Goal: Information Seeking & Learning: Check status

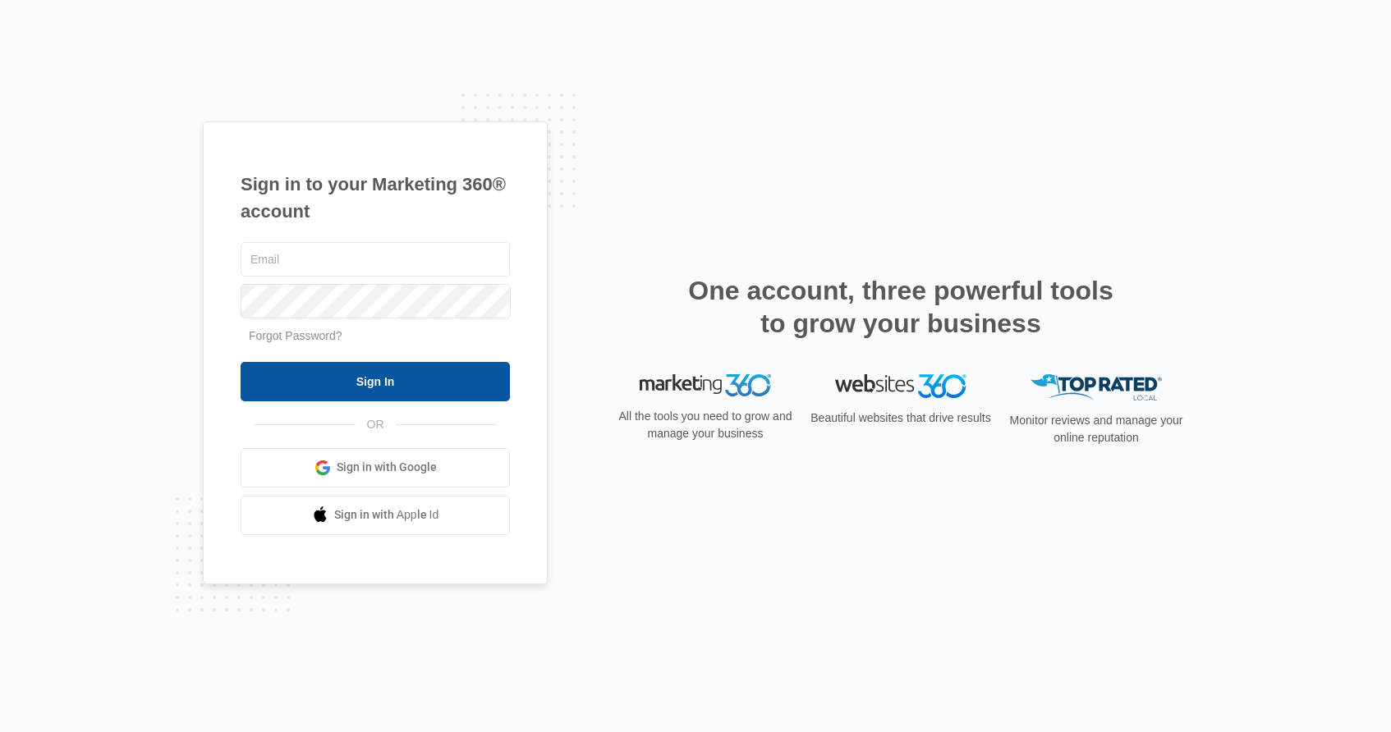
type input "[PERSON_NAME][EMAIL_ADDRESS][DOMAIN_NAME]"
click at [390, 381] on input "Sign In" at bounding box center [375, 381] width 269 height 39
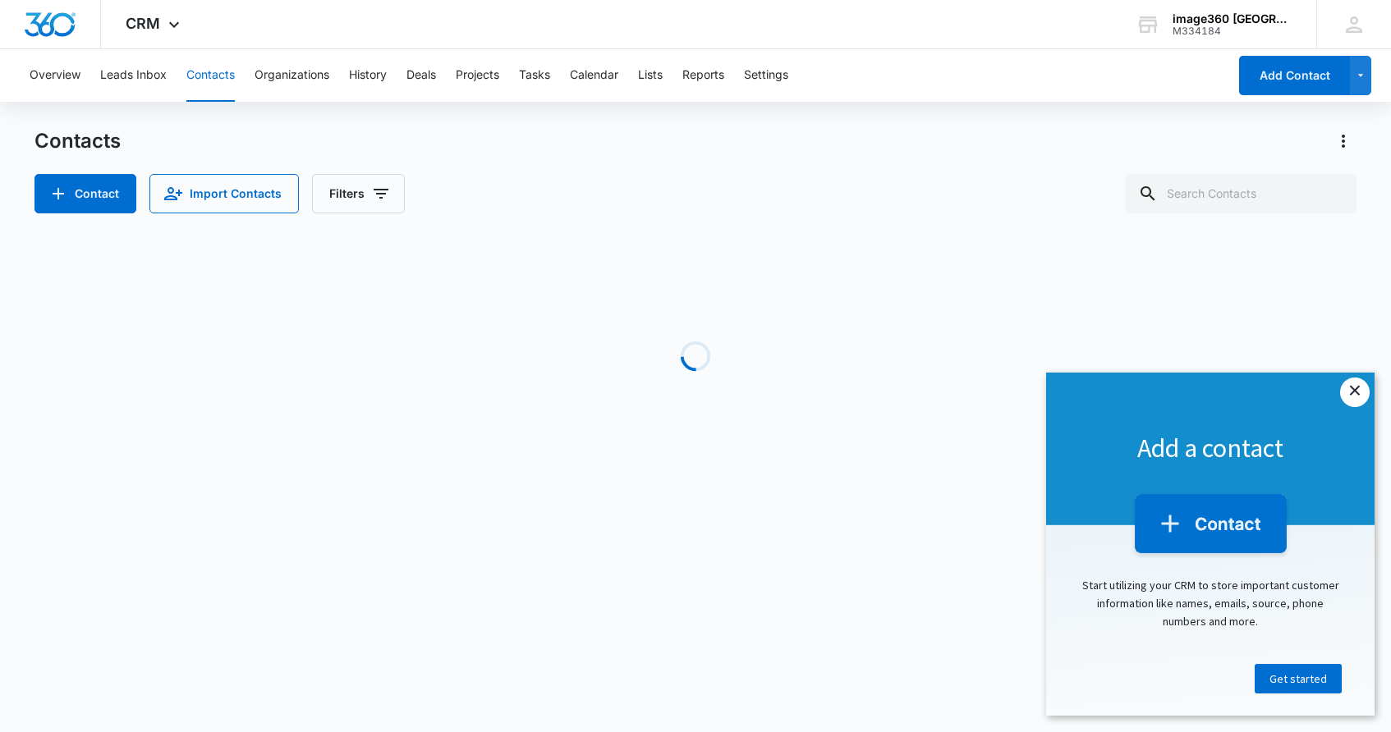
click at [1348, 389] on link "×" at bounding box center [1355, 393] width 30 height 30
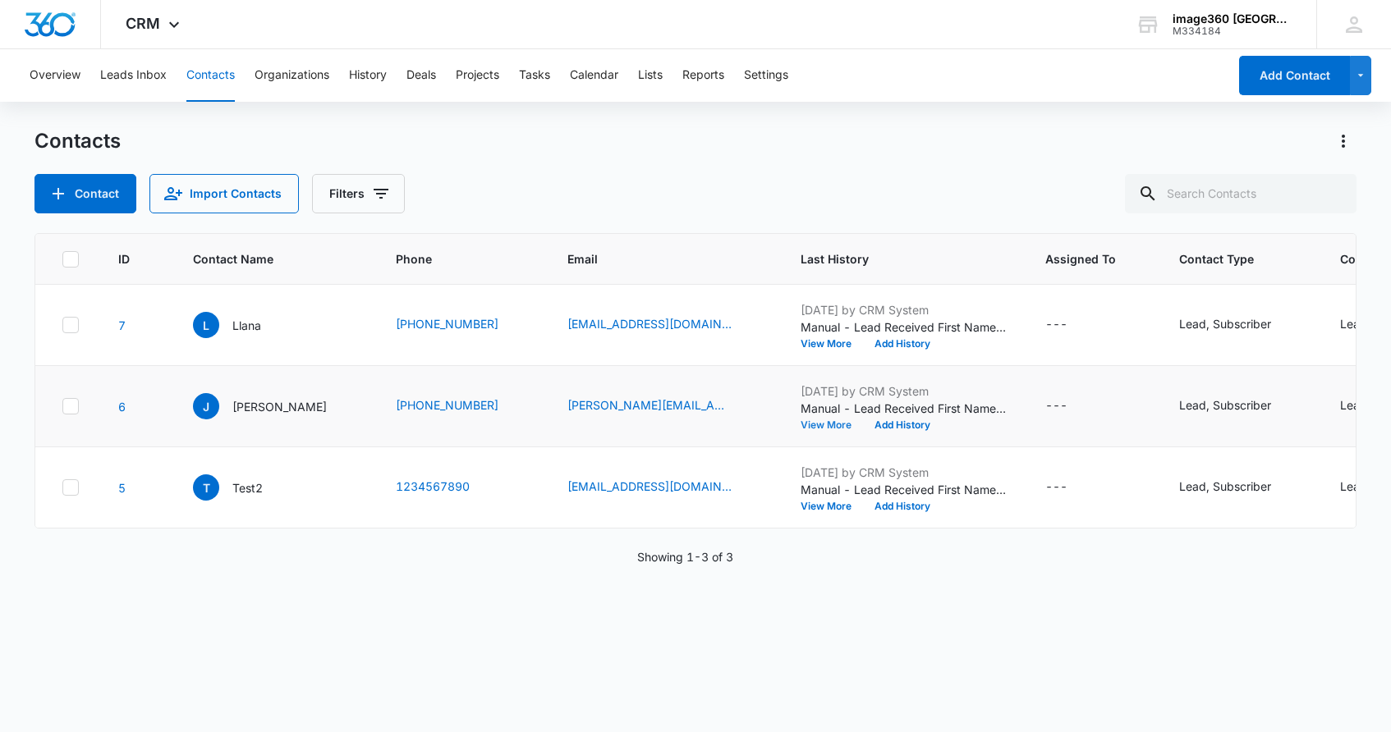
click at [800, 424] on button "View More" at bounding box center [831, 425] width 62 height 10
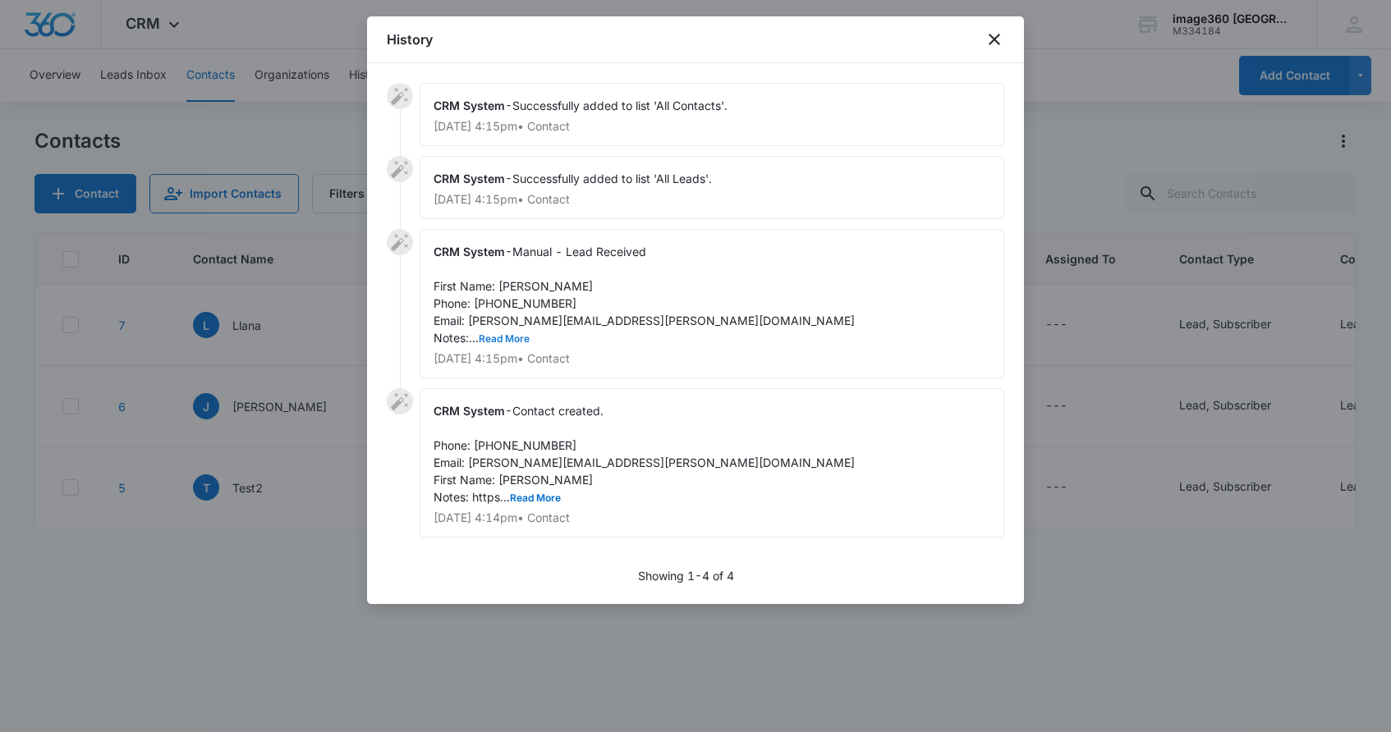
click at [503, 339] on button "Read More" at bounding box center [504, 339] width 51 height 10
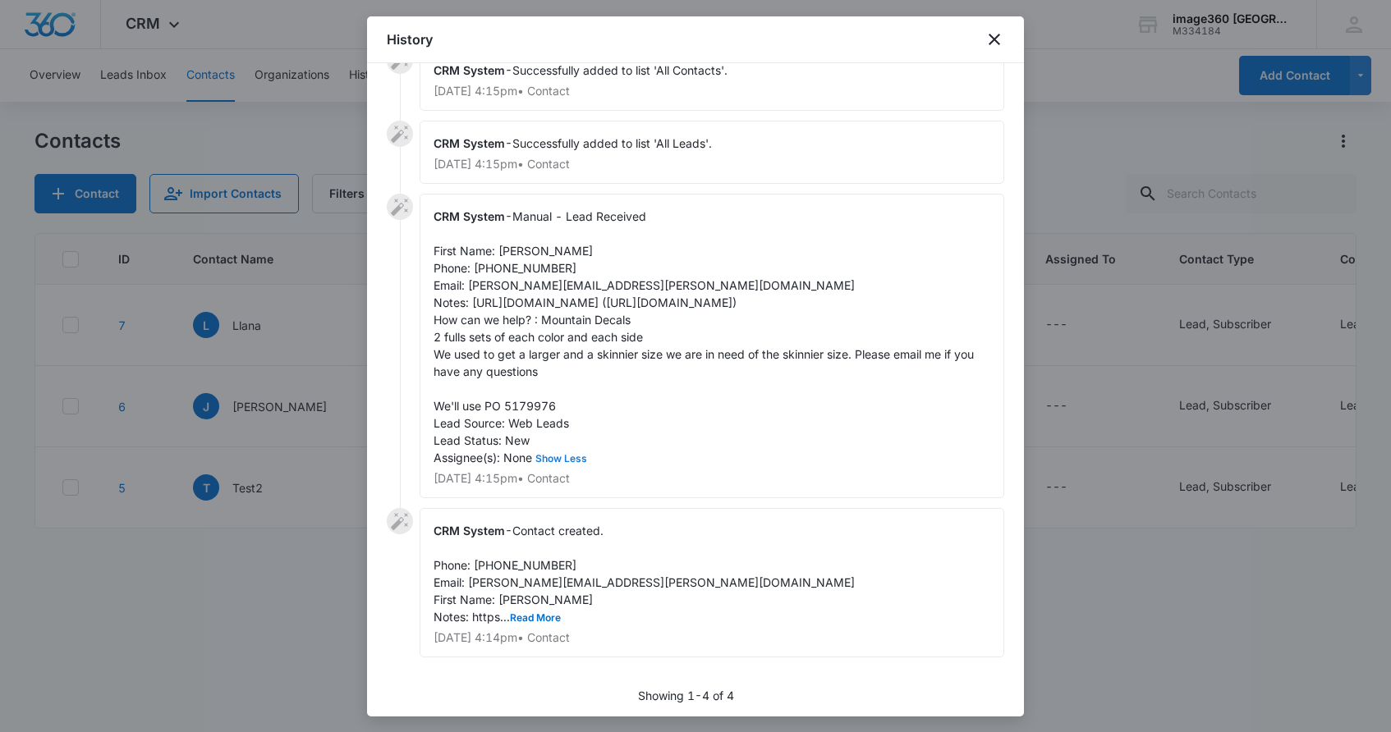
scroll to position [40, 0]
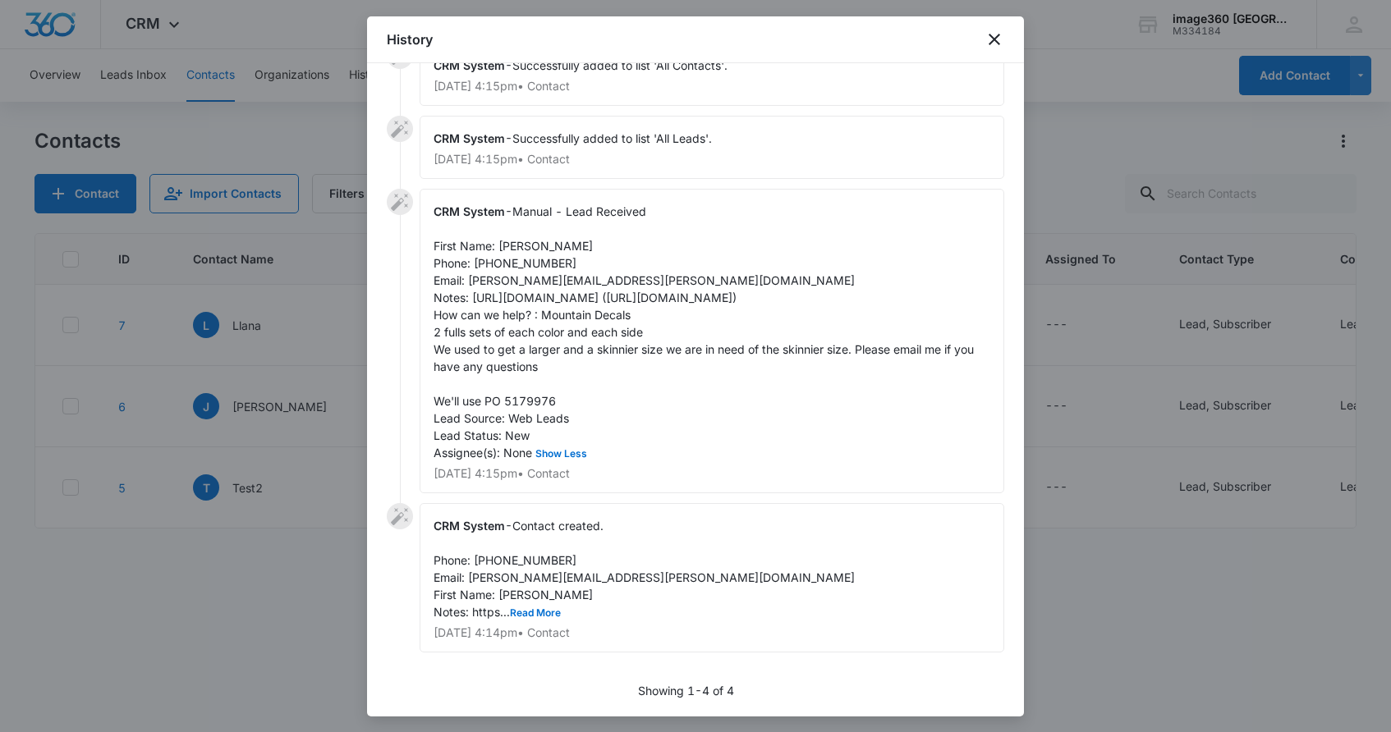
click at [962, 25] on div "History" at bounding box center [695, 39] width 657 height 47
click at [996, 39] on icon "close" at bounding box center [994, 40] width 20 height 20
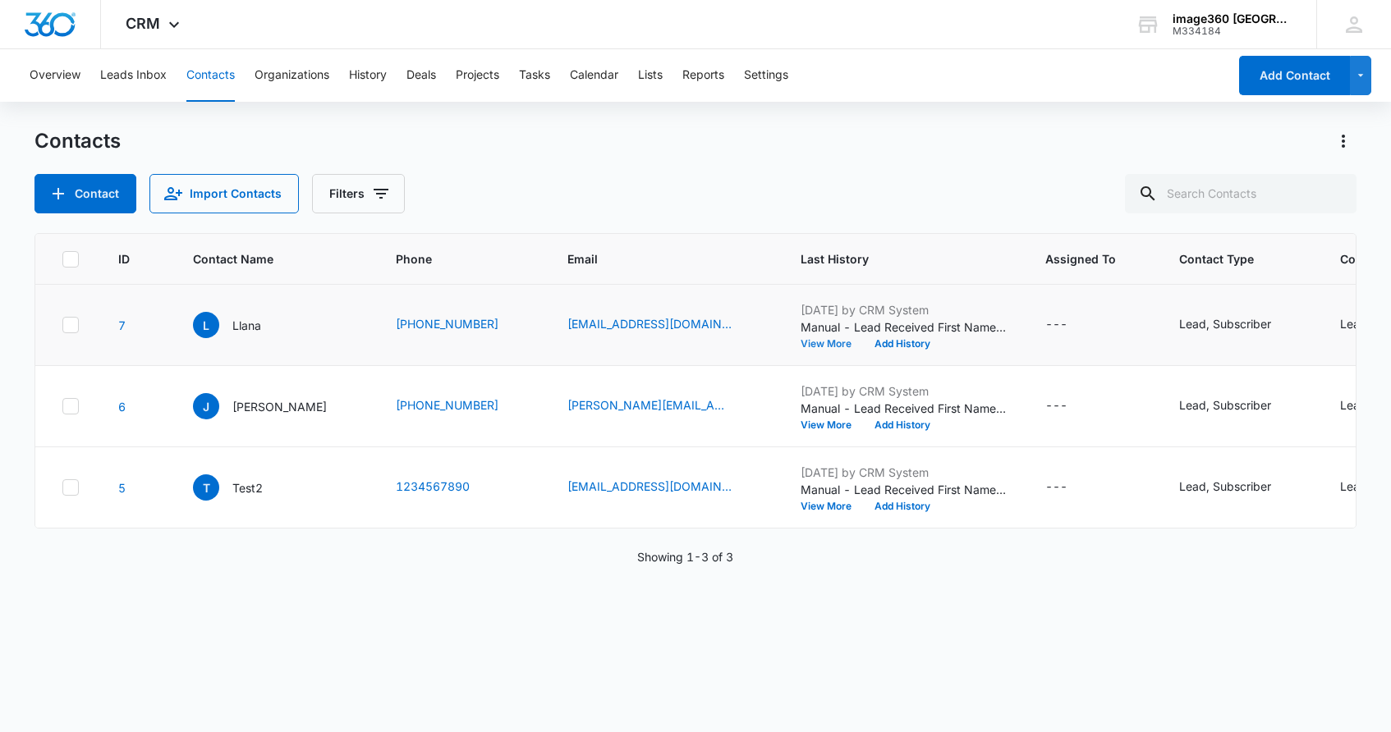
click at [800, 341] on button "View More" at bounding box center [831, 344] width 62 height 10
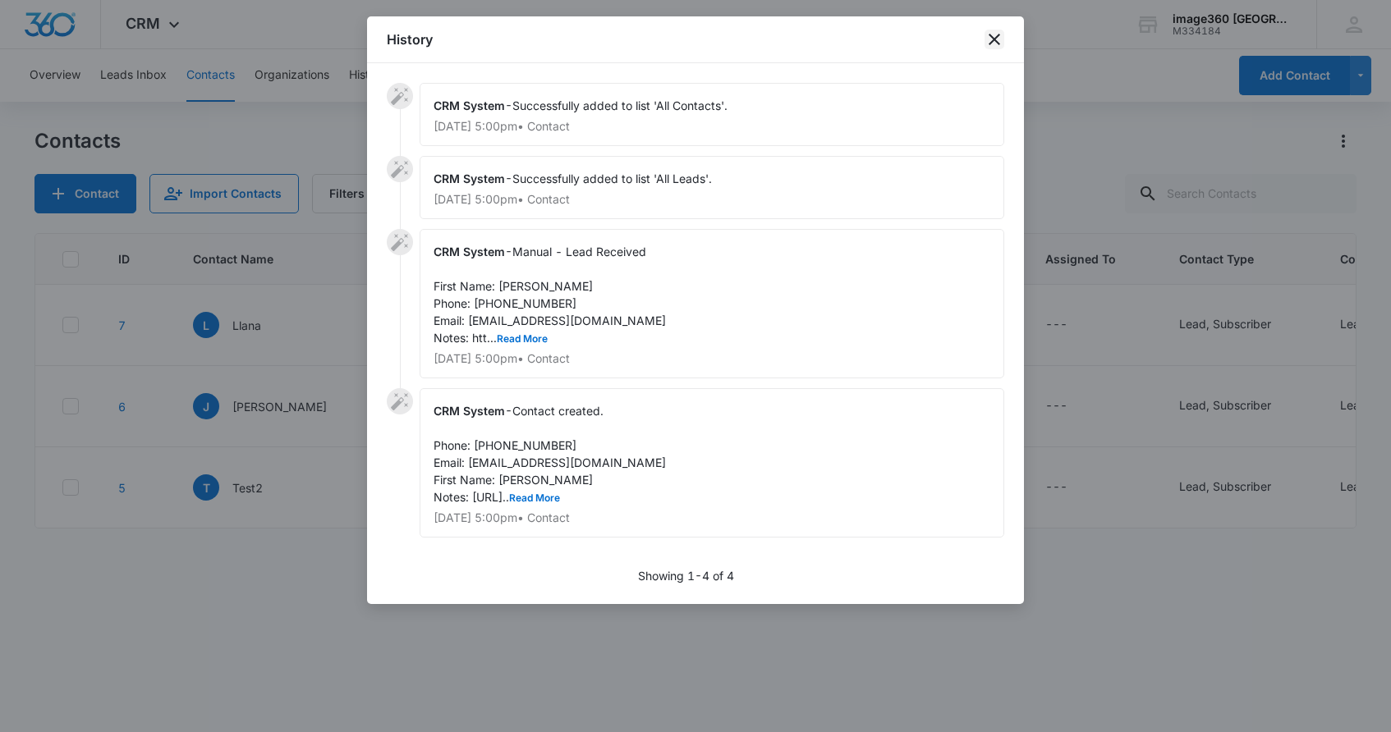
click at [994, 39] on icon "close" at bounding box center [993, 39] width 11 height 11
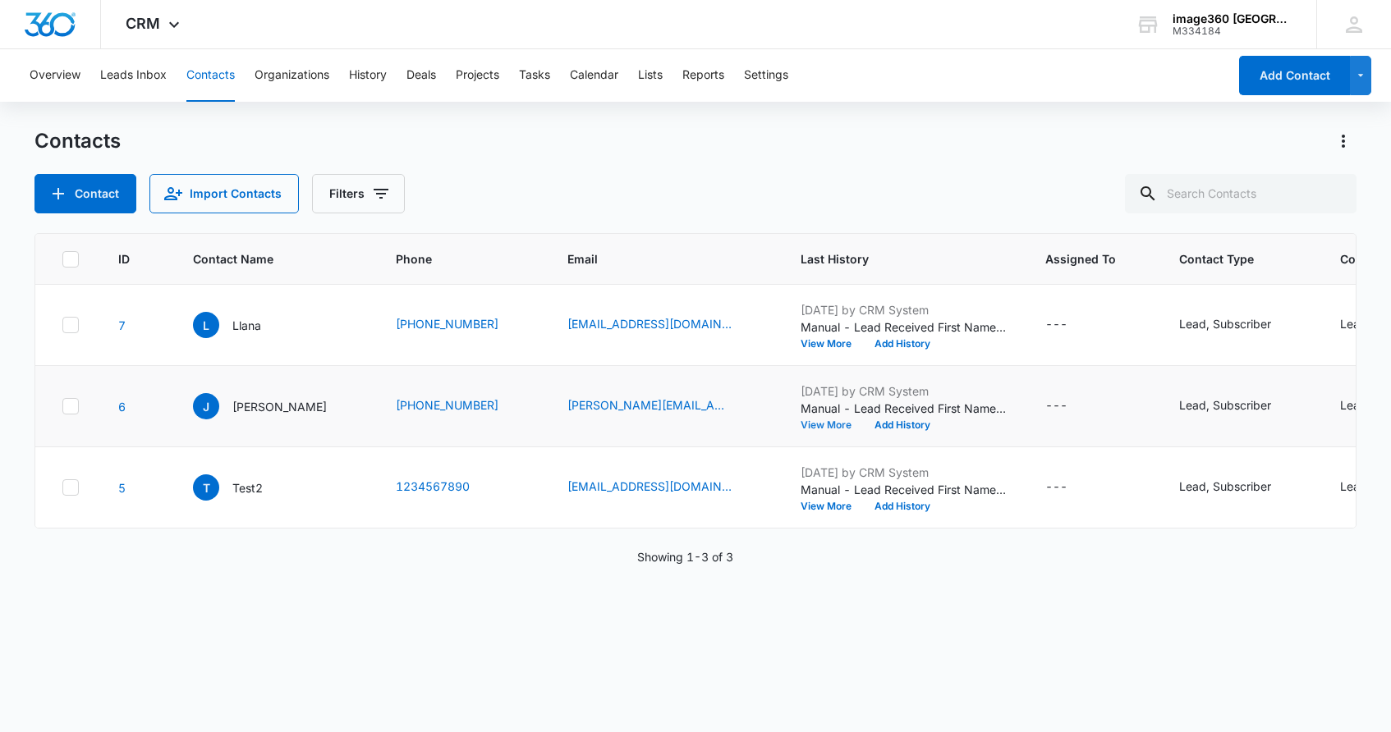
click at [800, 424] on button "View More" at bounding box center [831, 425] width 62 height 10
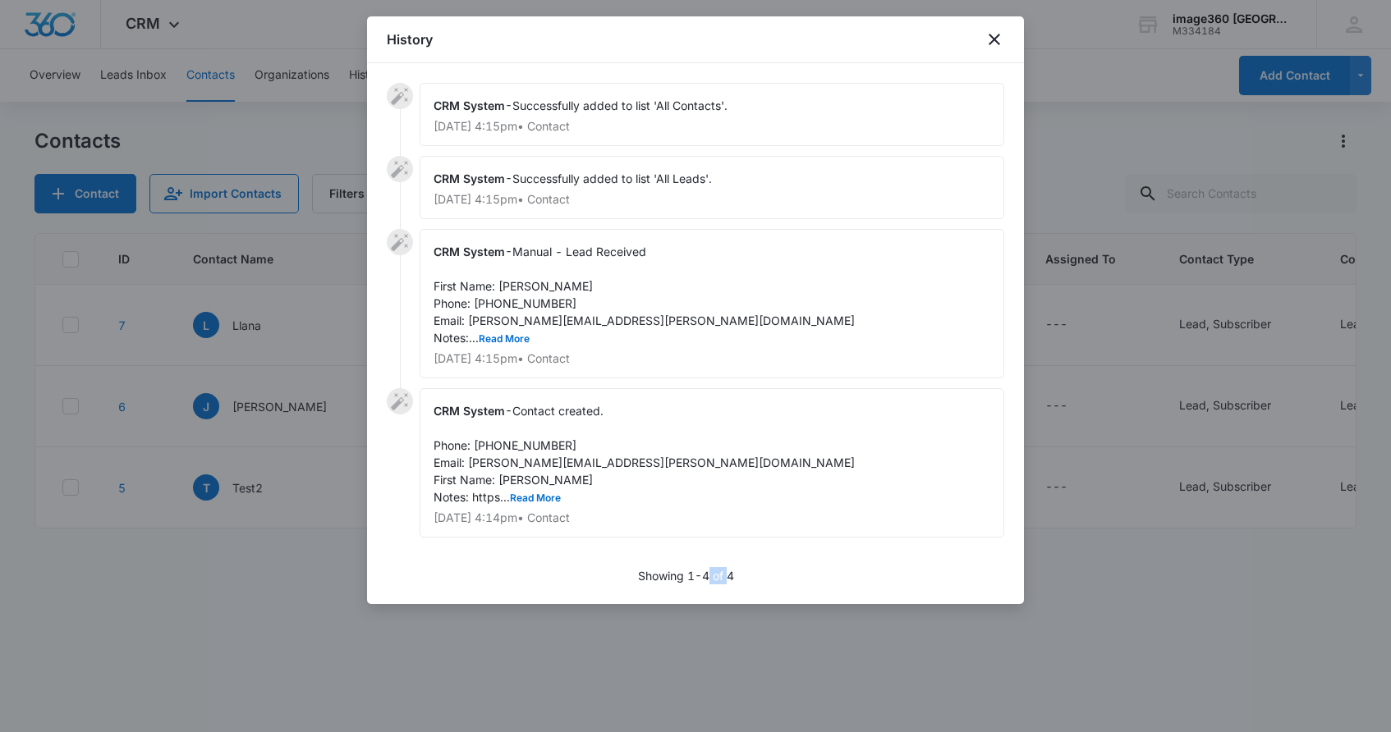
click at [708, 594] on div "CRM System - Successfully added to list 'All Contacts'. [DATE] 4:15pm • Contact…" at bounding box center [695, 333] width 657 height 541
